Goal: Navigation & Orientation: Find specific page/section

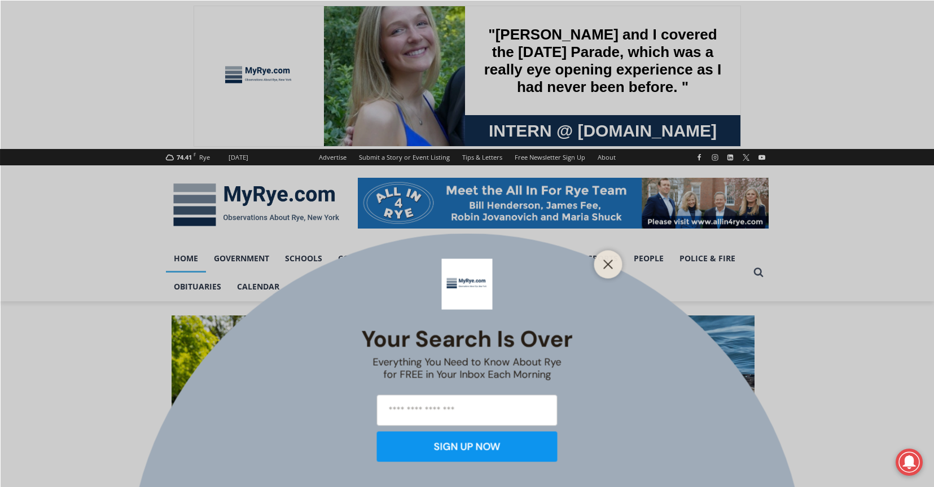
click at [262, 286] on div "Your Search is Over Everything You Need to Know About Rye for FREE in Your Inbo…" at bounding box center [467, 243] width 934 height 487
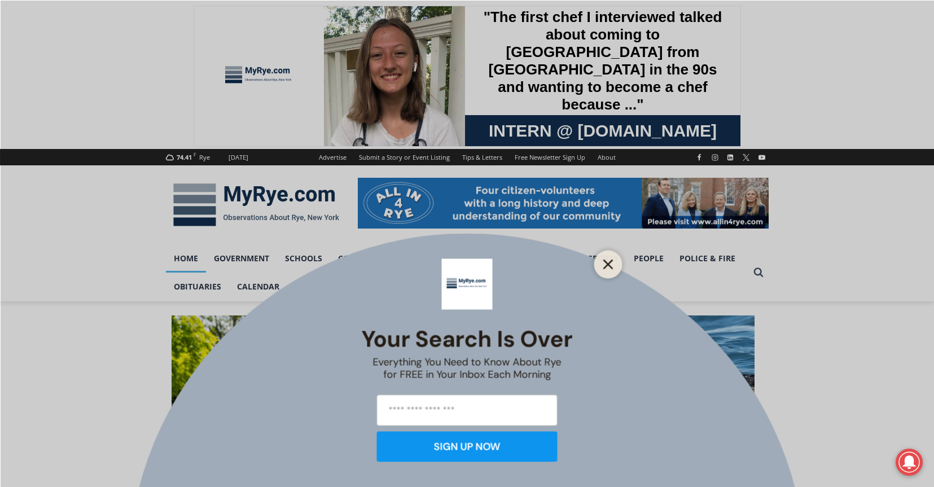
click at [613, 265] on icon "Close" at bounding box center [608, 264] width 10 height 10
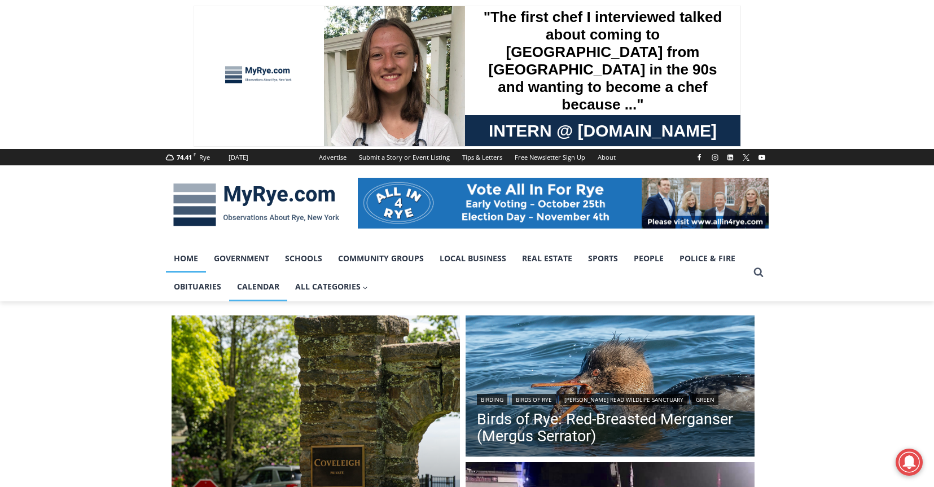
click at [253, 286] on link "Calendar" at bounding box center [258, 287] width 58 height 28
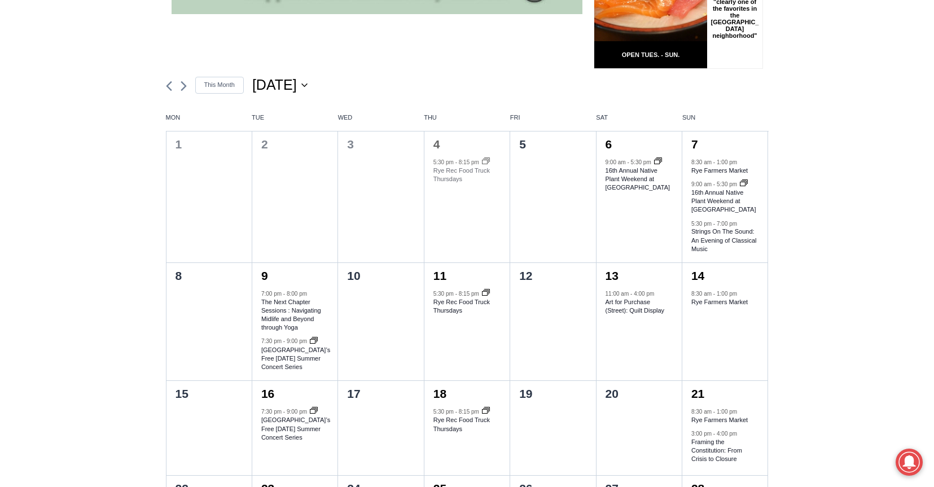
scroll to position [452, 0]
